Goal: Transaction & Acquisition: Purchase product/service

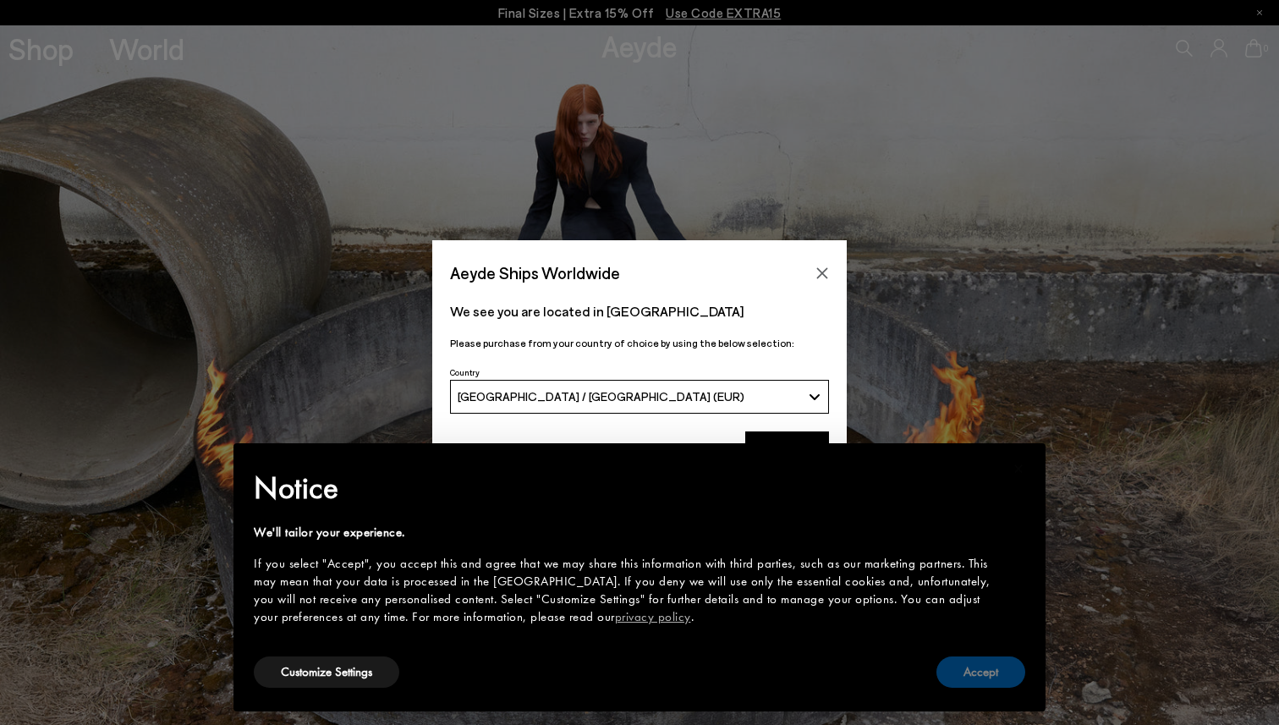
click at [956, 678] on button "Accept" at bounding box center [980, 671] width 89 height 31
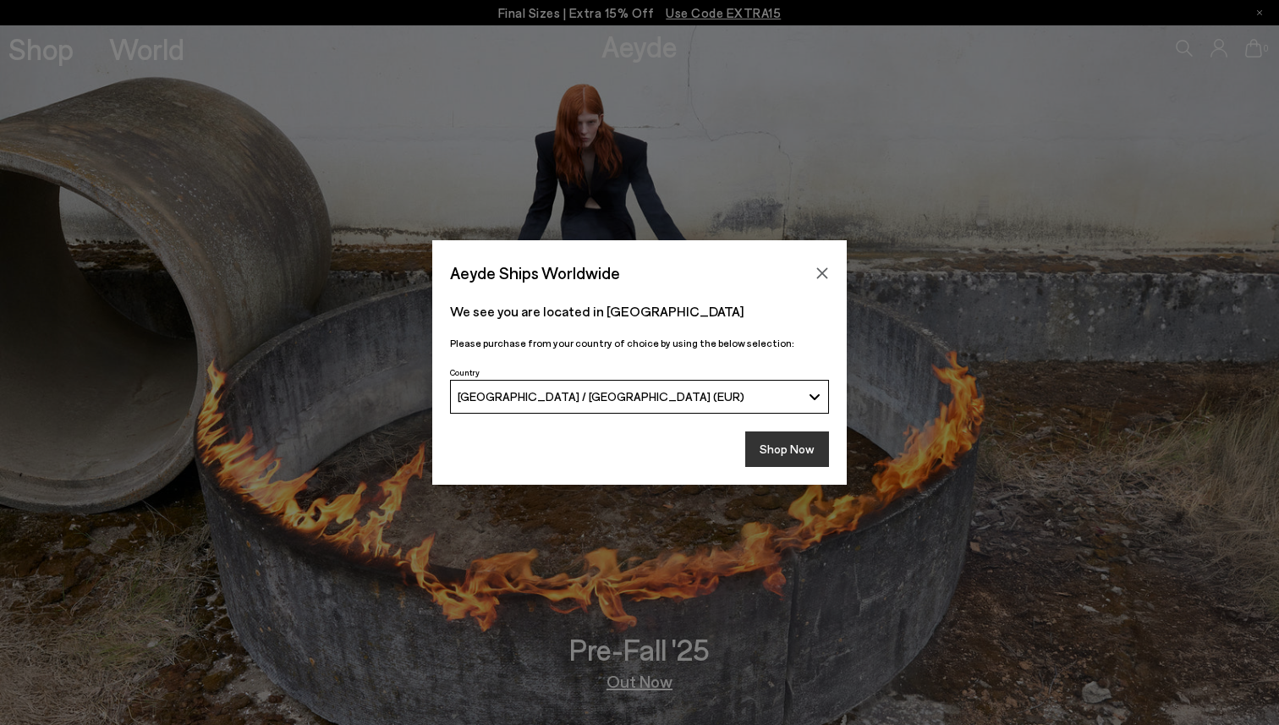
click at [792, 456] on button "Shop Now" at bounding box center [787, 449] width 84 height 36
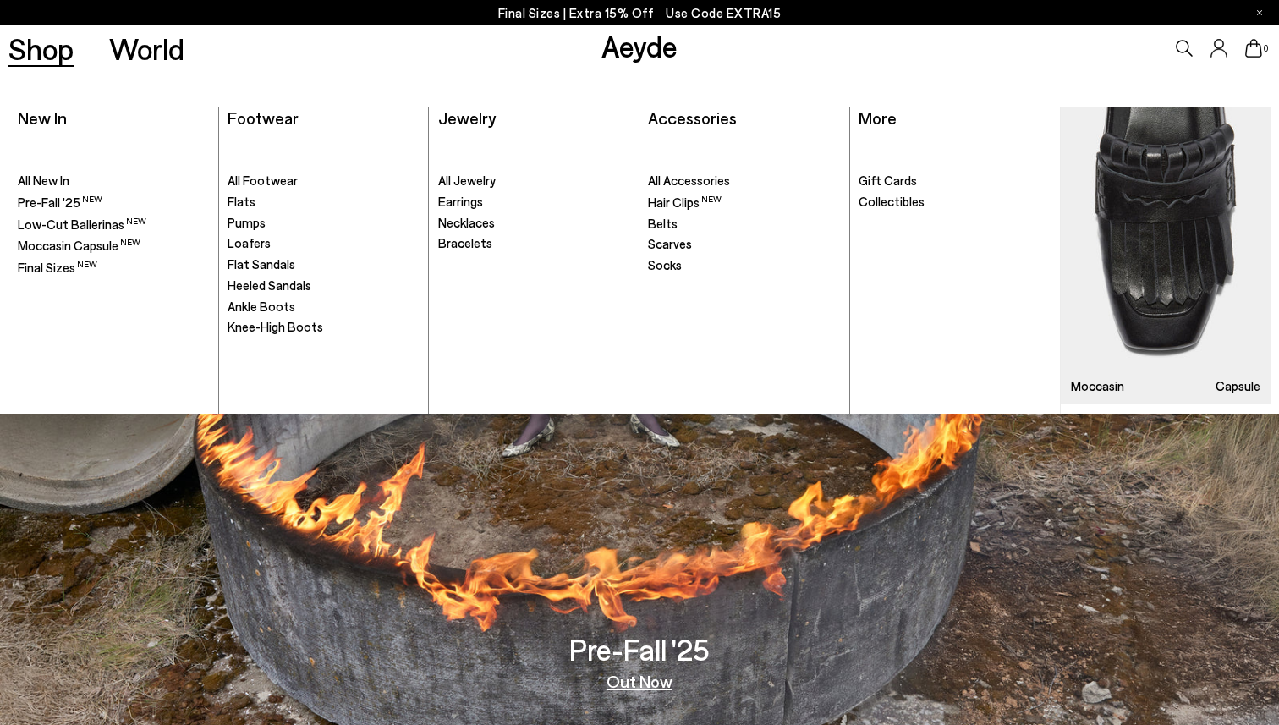
click at [53, 47] on link "Shop" at bounding box center [40, 49] width 65 height 30
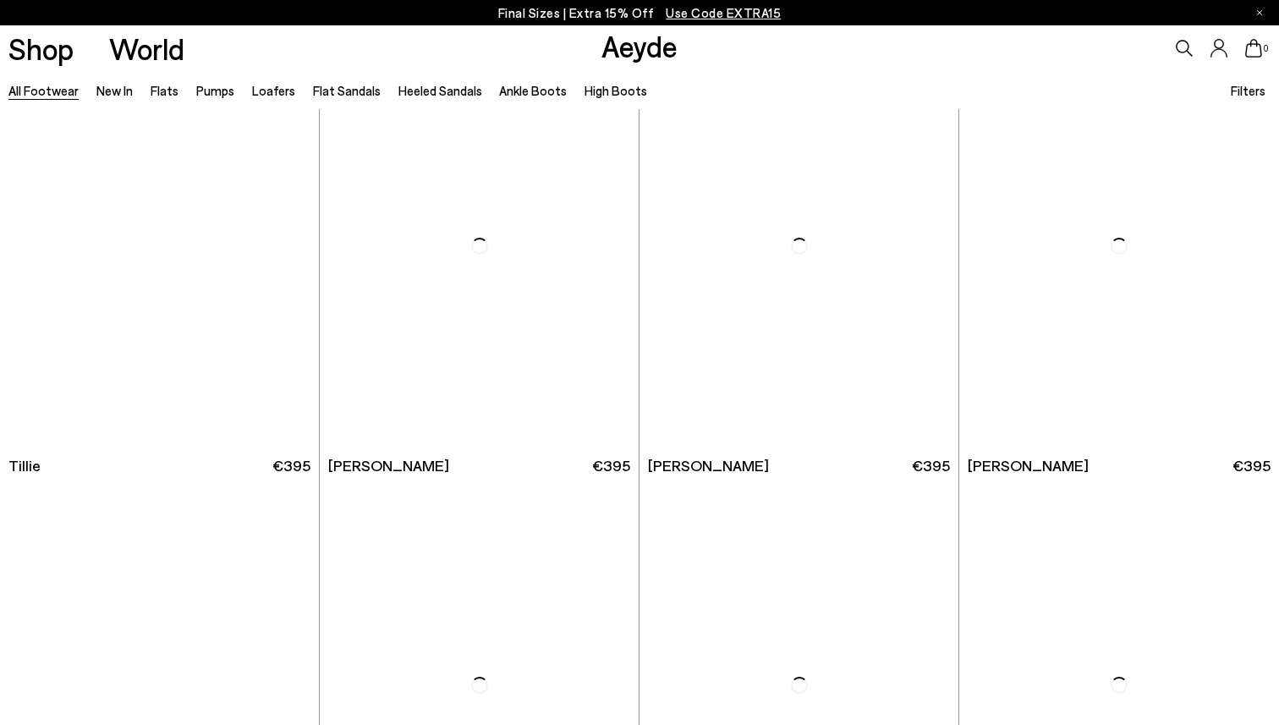
scroll to position [5131, 0]
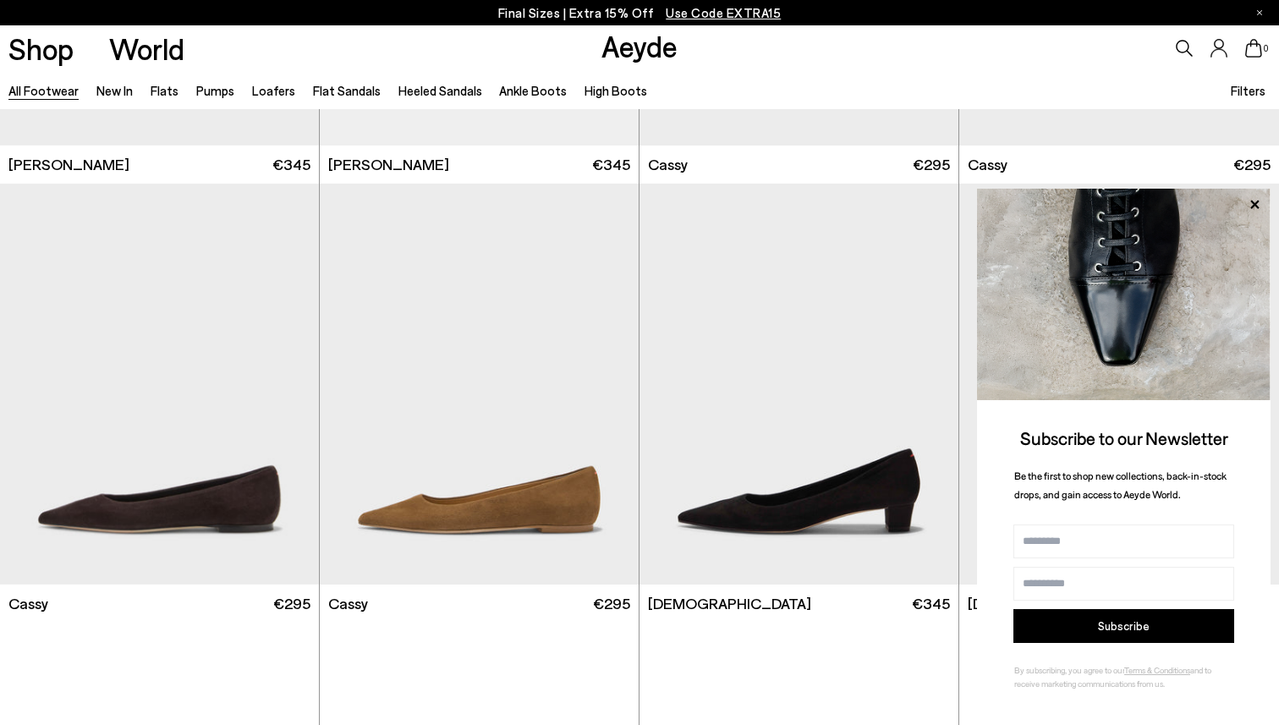
scroll to position [6510, 0]
